Goal: Transaction & Acquisition: Purchase product/service

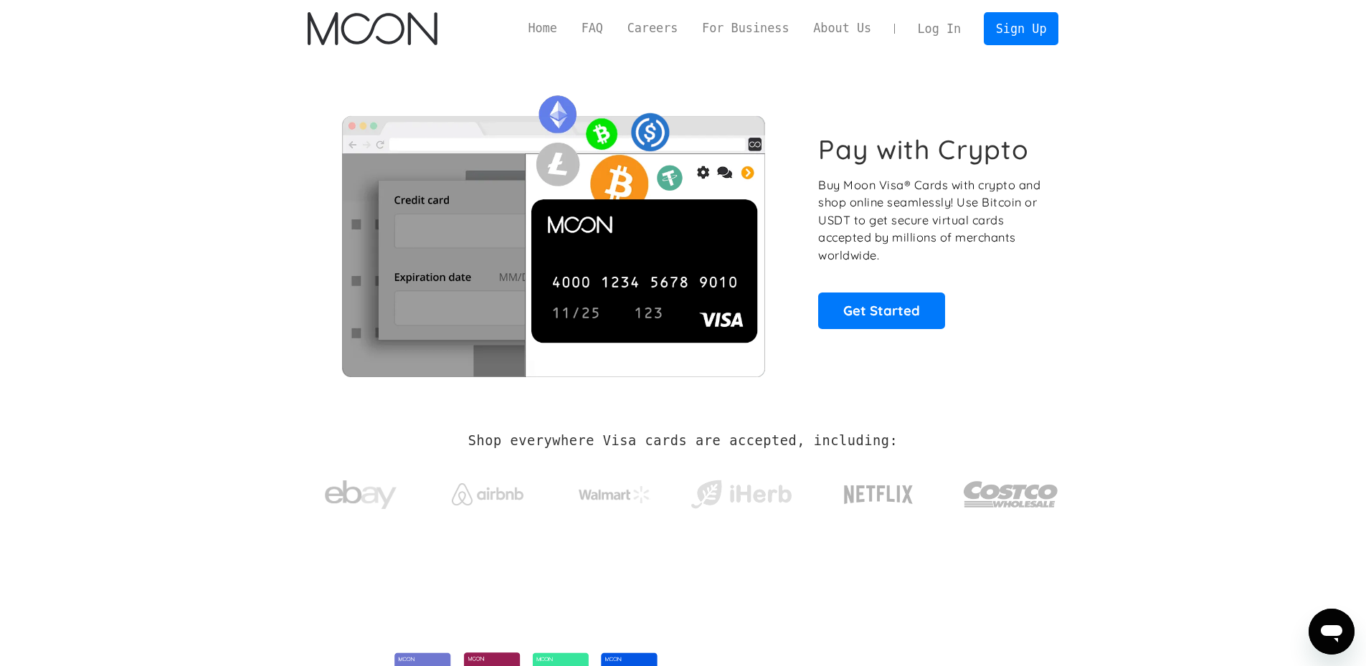
click at [953, 29] on link "Log In" at bounding box center [939, 29] width 67 height 32
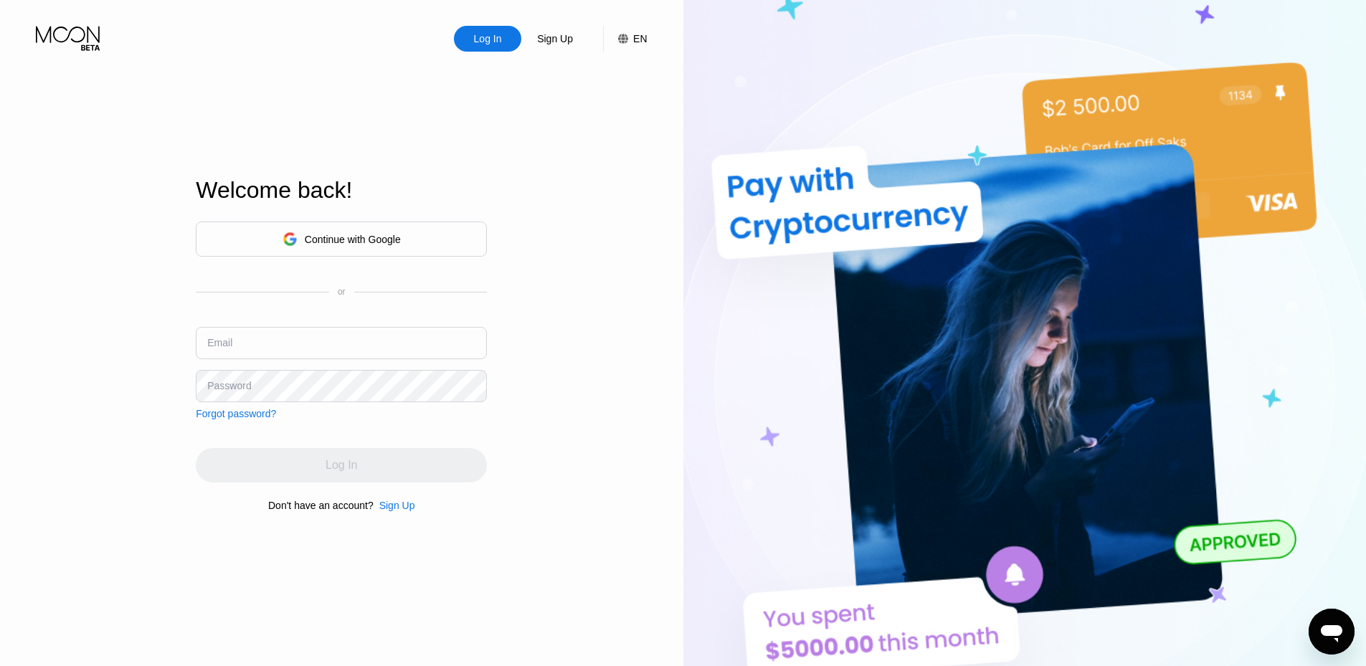
type input "Operational5@protonmail.com"
click at [300, 468] on div "Log In" at bounding box center [341, 465] width 291 height 34
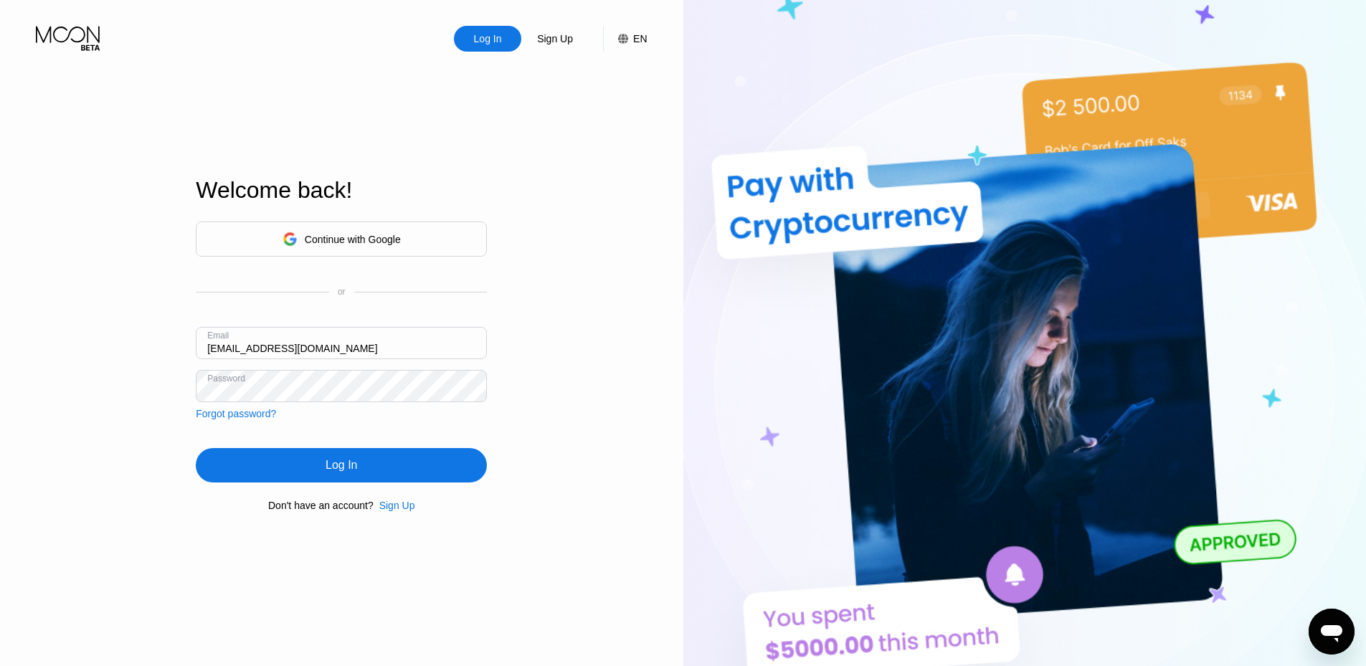
click at [300, 468] on div "Log In" at bounding box center [341, 465] width 291 height 34
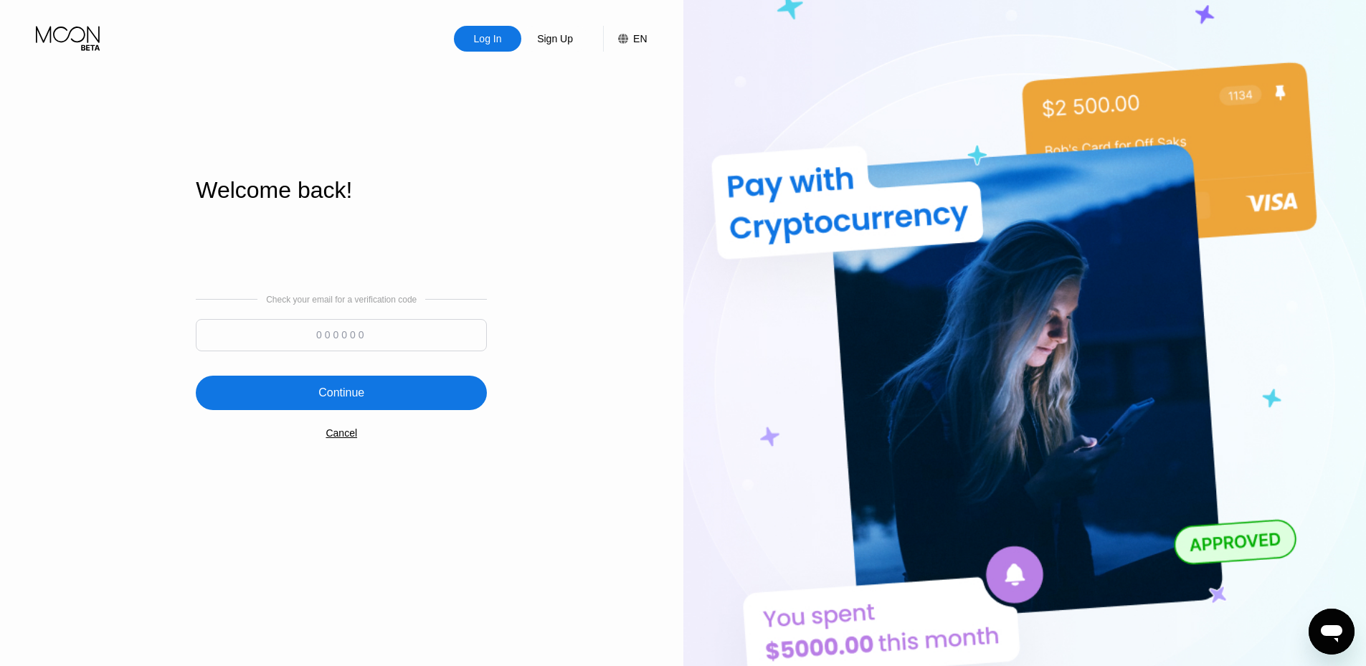
click at [327, 340] on input at bounding box center [341, 335] width 291 height 32
paste input "368163"
type input "368163"
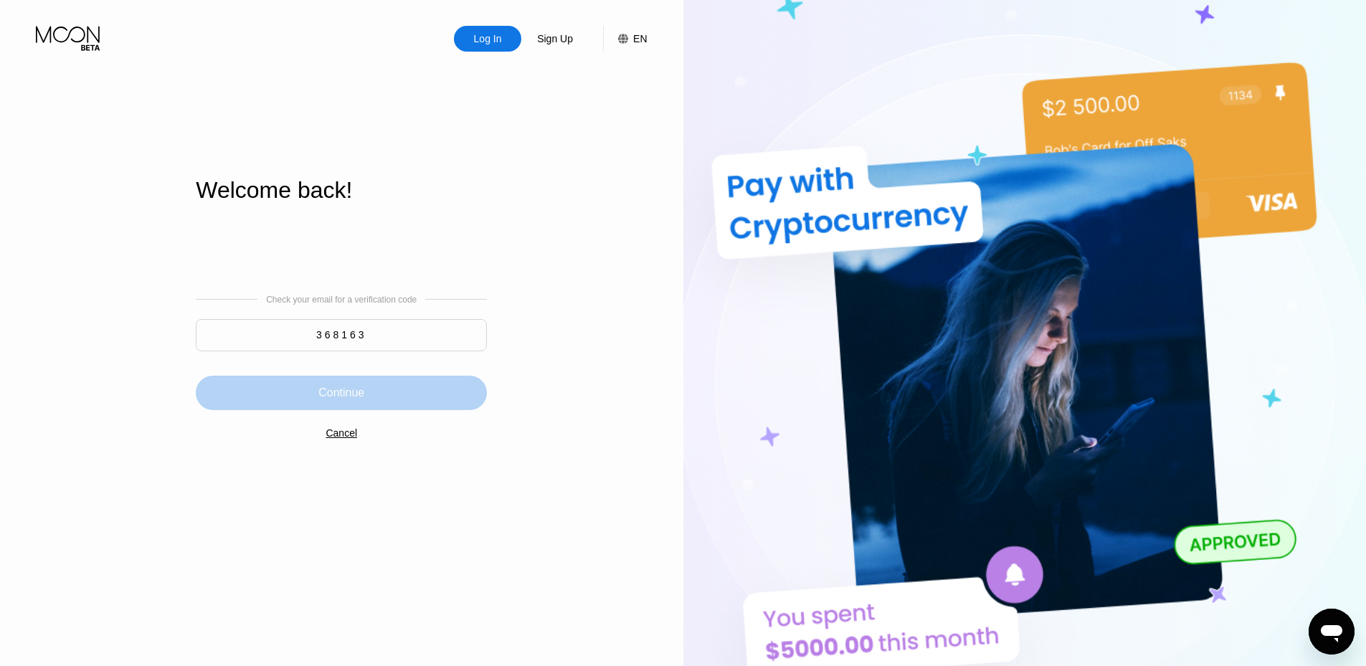
click at [333, 394] on div "Continue" at bounding box center [341, 393] width 46 height 14
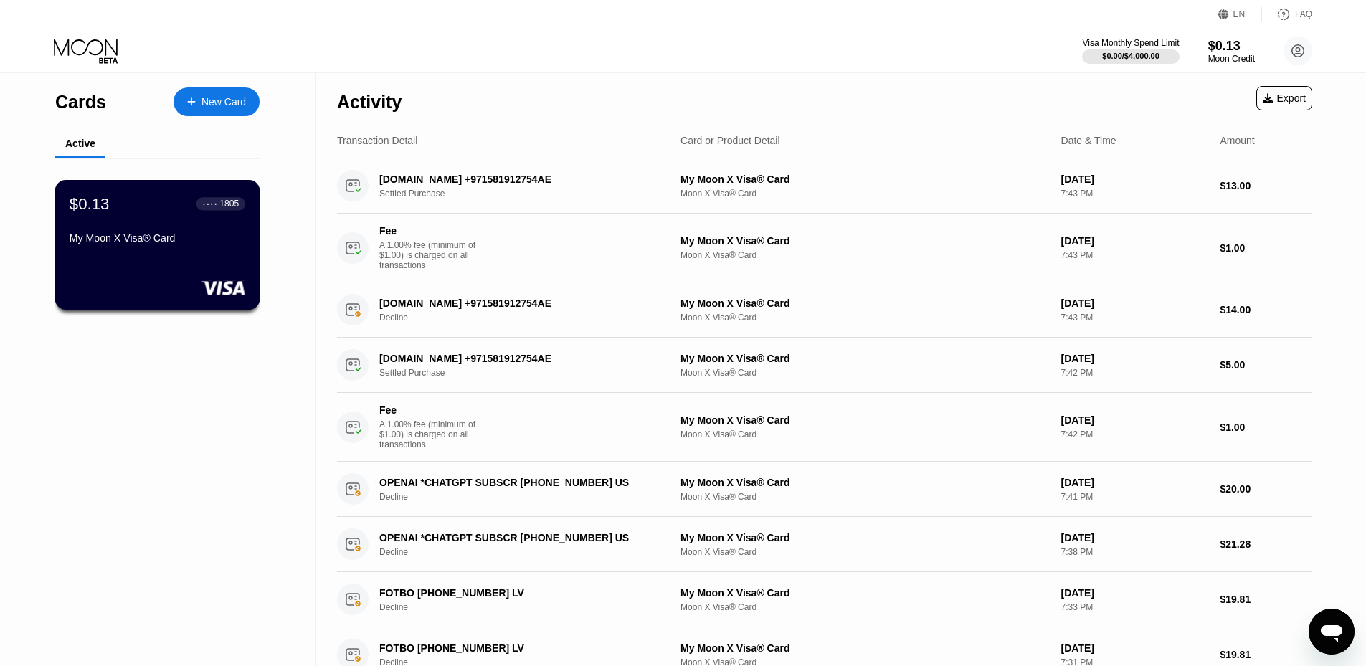
click at [196, 232] on div "$0.13 ● ● ● ● 1805 My Moon X Visa® Card" at bounding box center [158, 221] width 176 height 55
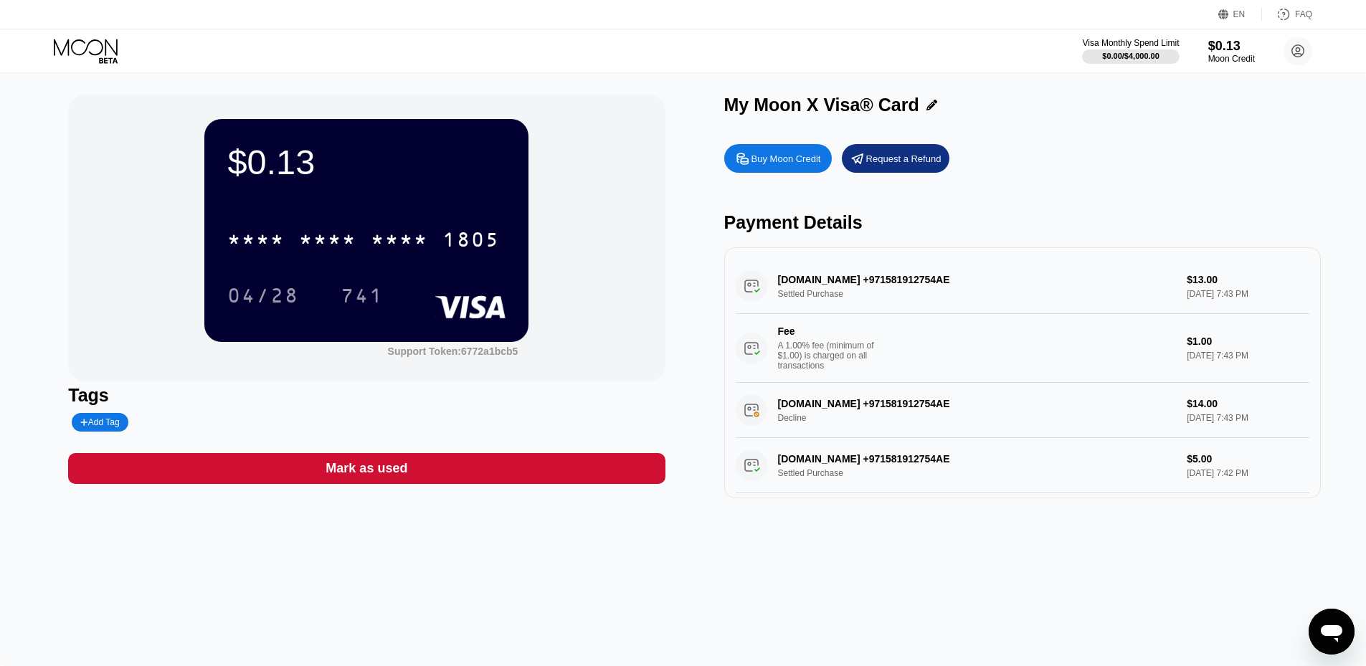
click at [784, 165] on div "Buy Moon Credit" at bounding box center [786, 159] width 70 height 12
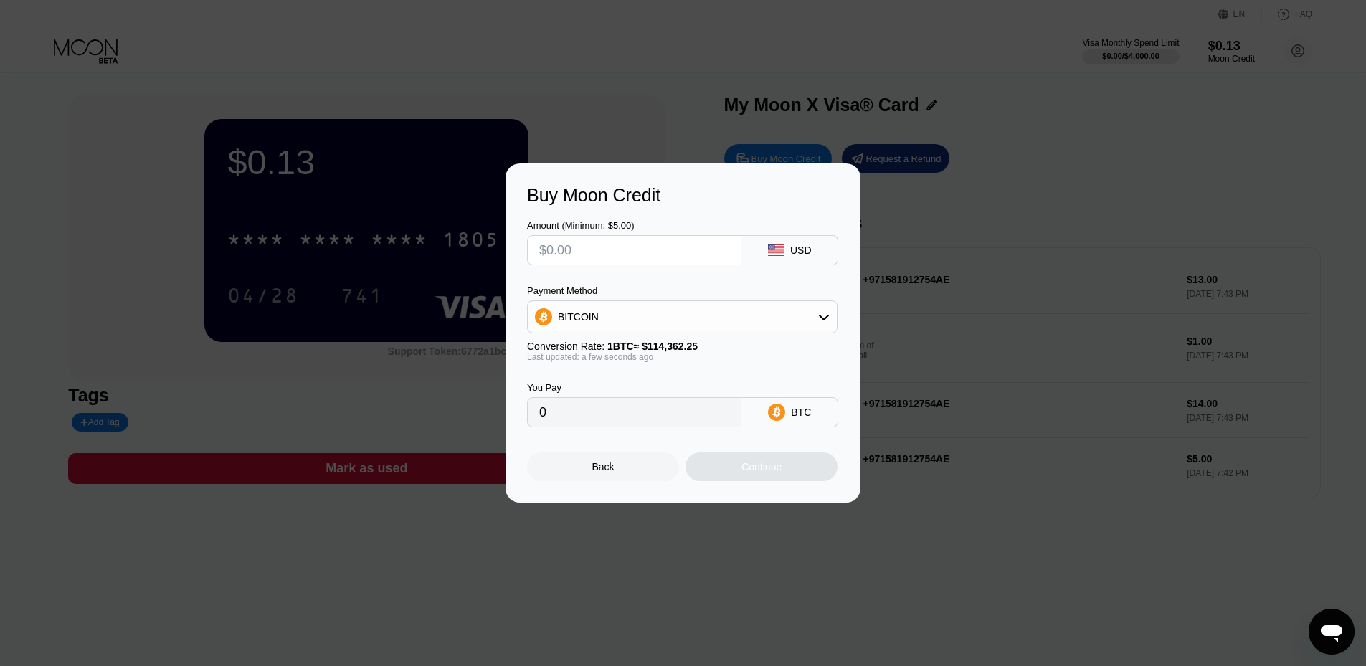
click at [639, 307] on div "BITCOIN" at bounding box center [682, 317] width 309 height 29
click at [606, 379] on div "USDT on TRON" at bounding box center [682, 388] width 302 height 29
type input "0.00"
click at [624, 260] on input "text" at bounding box center [634, 250] width 190 height 29
type input "$1"
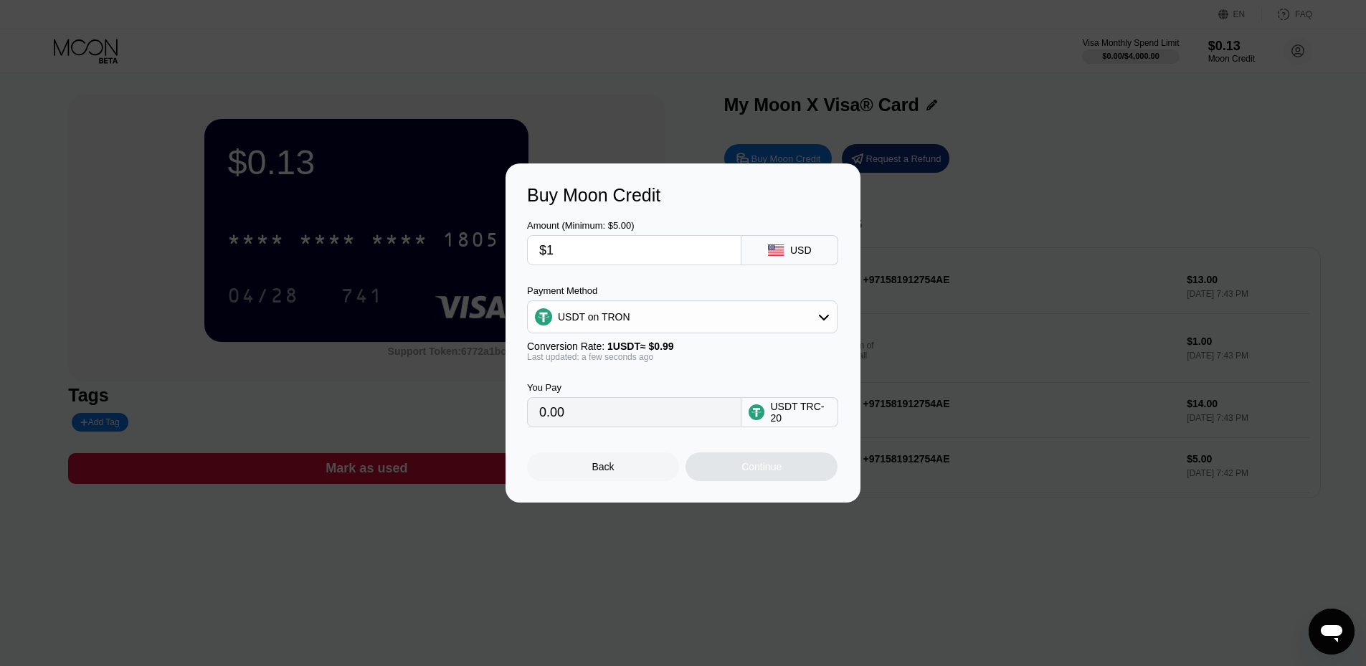
type input "1.01"
type input "$17"
type input "17.17"
type input "$17"
click at [735, 470] on div "Continue" at bounding box center [761, 466] width 152 height 29
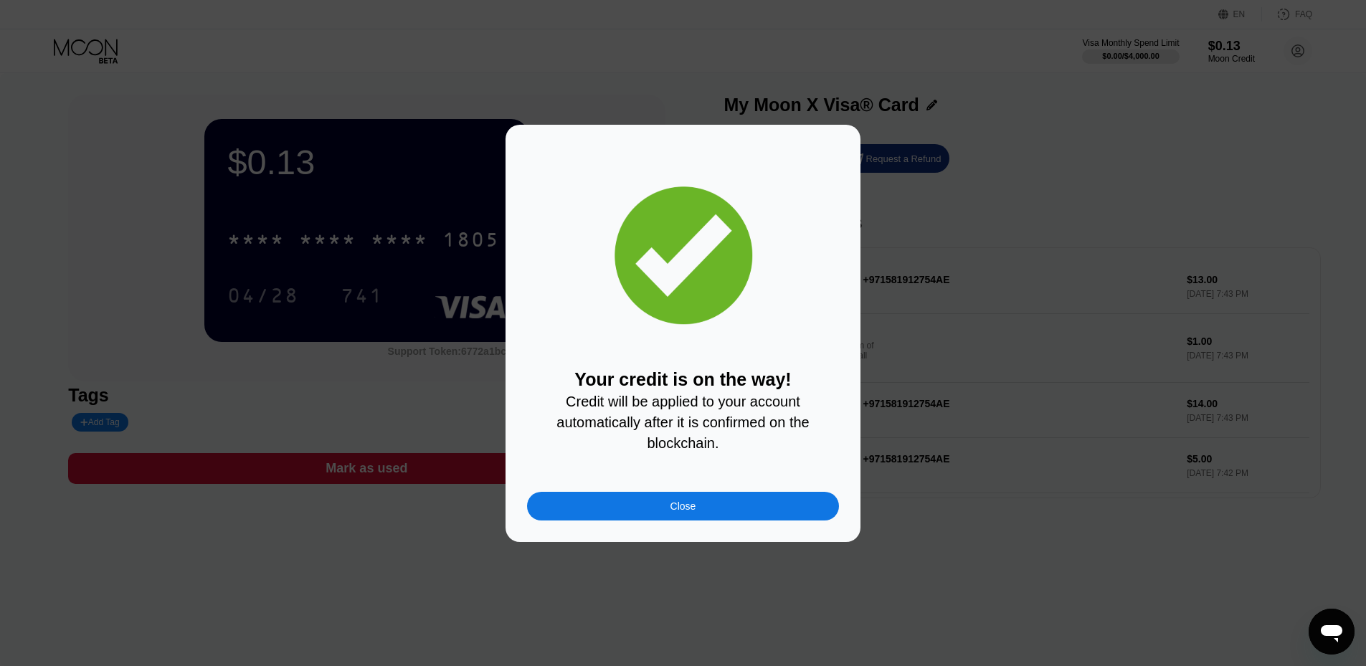
click at [700, 505] on div "Close" at bounding box center [683, 506] width 312 height 29
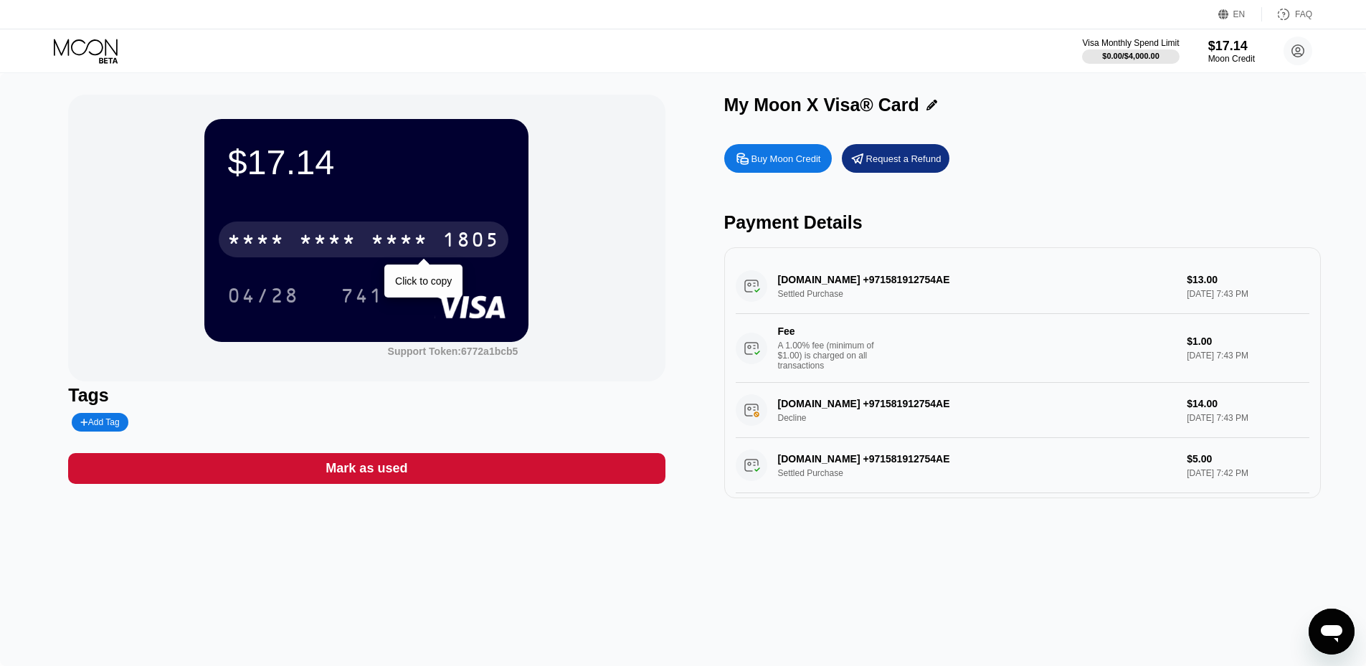
click at [357, 240] on div "* * * * * * * * * * * * 1805" at bounding box center [364, 240] width 290 height 36
click at [472, 234] on div "1805" at bounding box center [470, 241] width 57 height 23
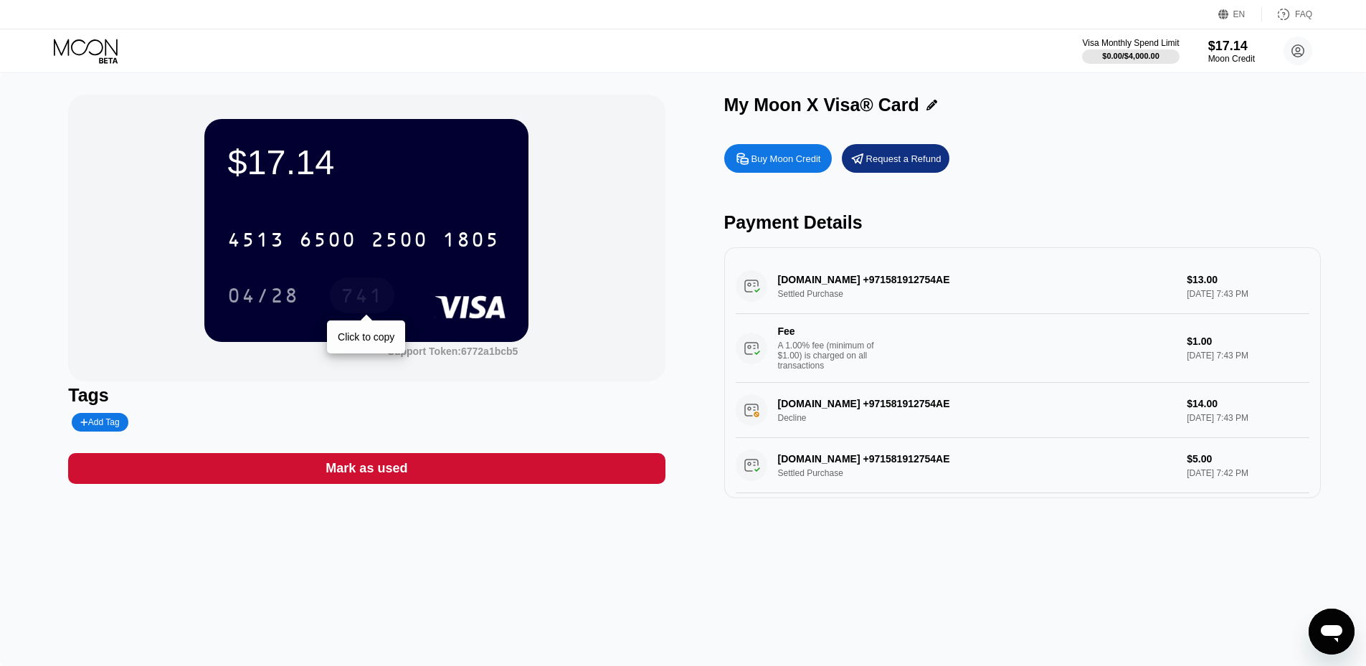
click at [361, 301] on div "741" at bounding box center [362, 297] width 43 height 23
